Goal: Information Seeking & Learning: Learn about a topic

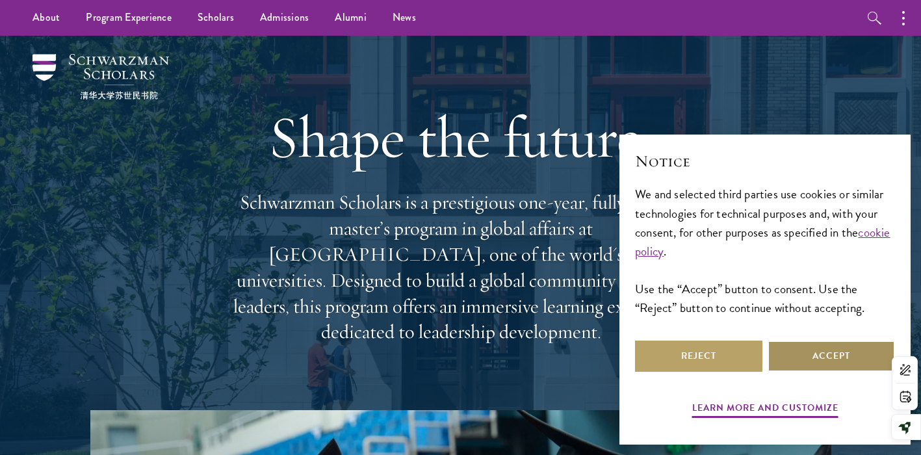
click at [808, 354] on button "Accept" at bounding box center [831, 356] width 127 height 31
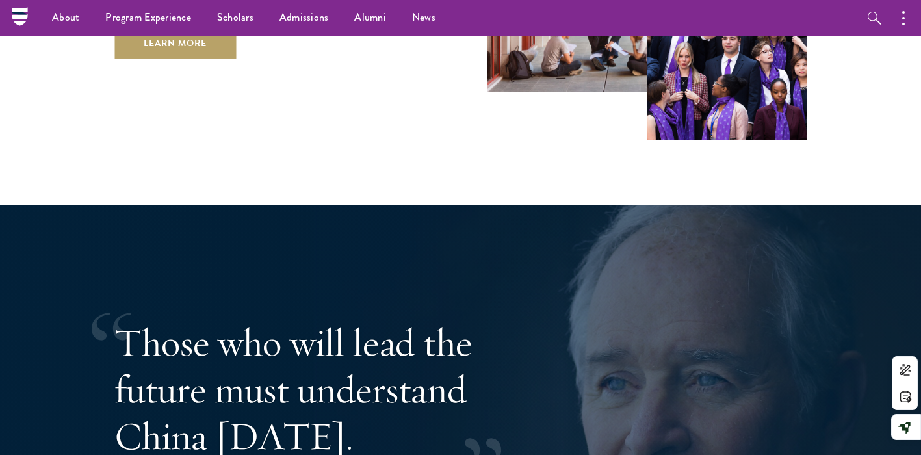
scroll to position [2131, 0]
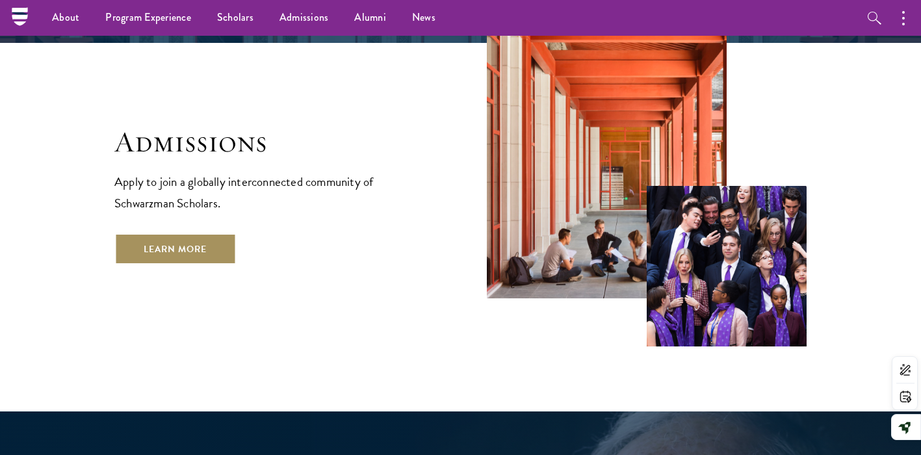
click at [201, 233] on link "Learn More" at bounding box center [175, 248] width 122 height 31
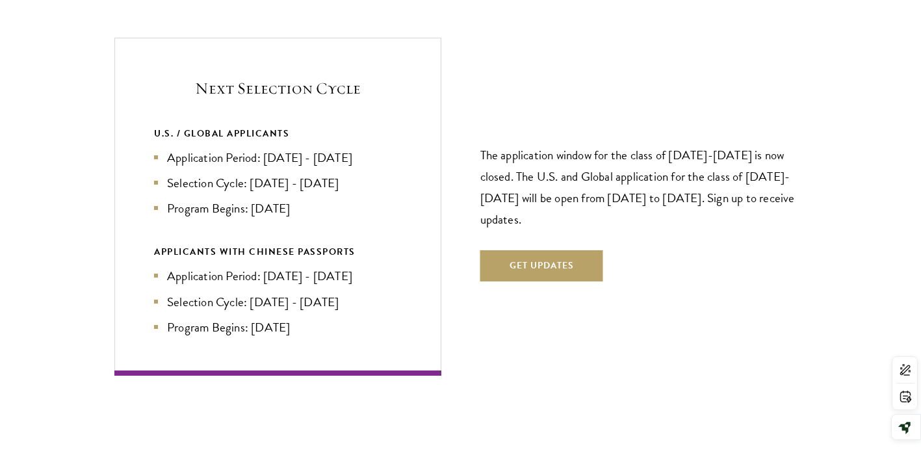
scroll to position [2776, 0]
